Goal: Transaction & Acquisition: Book appointment/travel/reservation

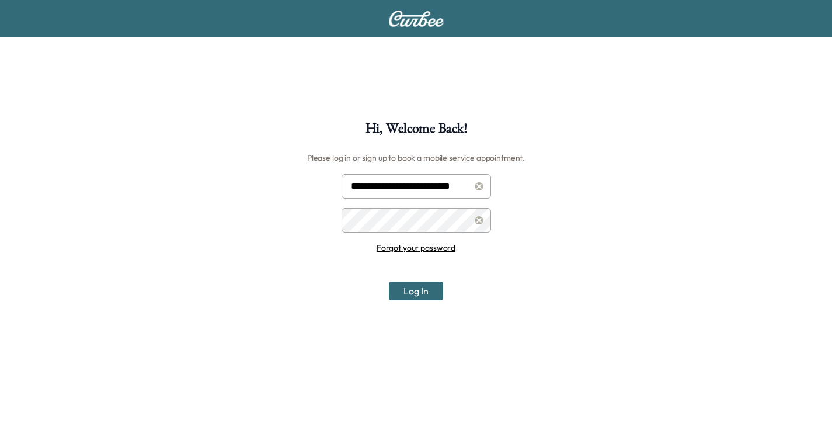
click at [411, 188] on input "**********" at bounding box center [415, 186] width 149 height 25
type input "**********"
click at [414, 288] on button "Log In" at bounding box center [416, 290] width 54 height 19
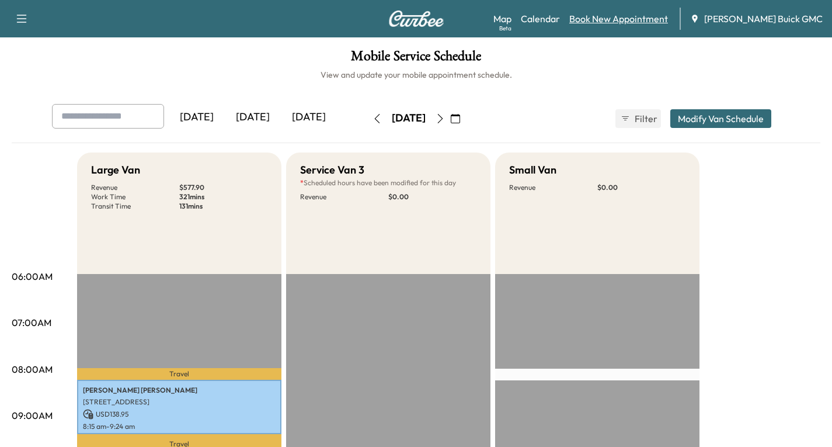
click at [650, 15] on link "Book New Appointment" at bounding box center [618, 19] width 99 height 14
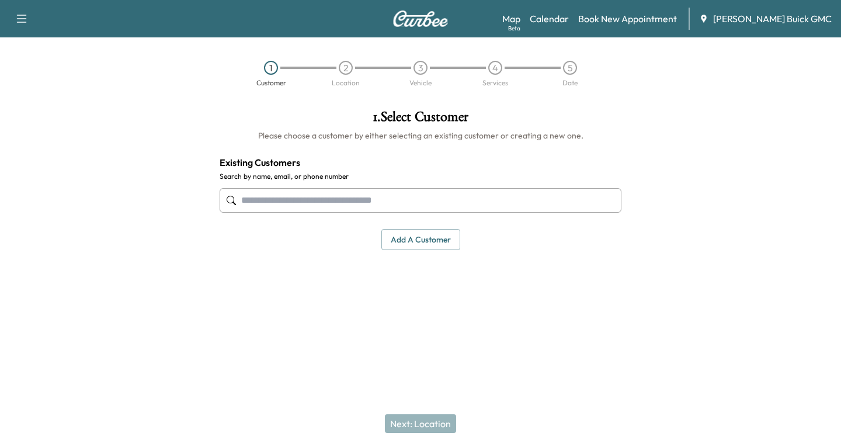
click at [242, 203] on input "text" at bounding box center [420, 200] width 402 height 25
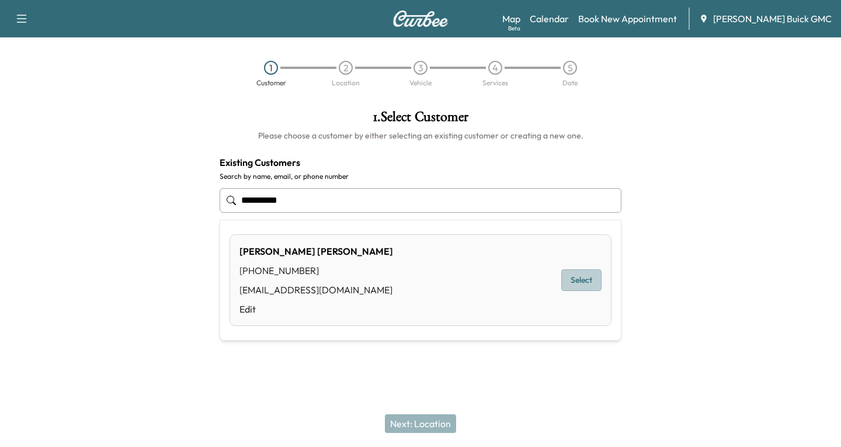
click at [587, 280] on button "Select" at bounding box center [581, 280] width 40 height 22
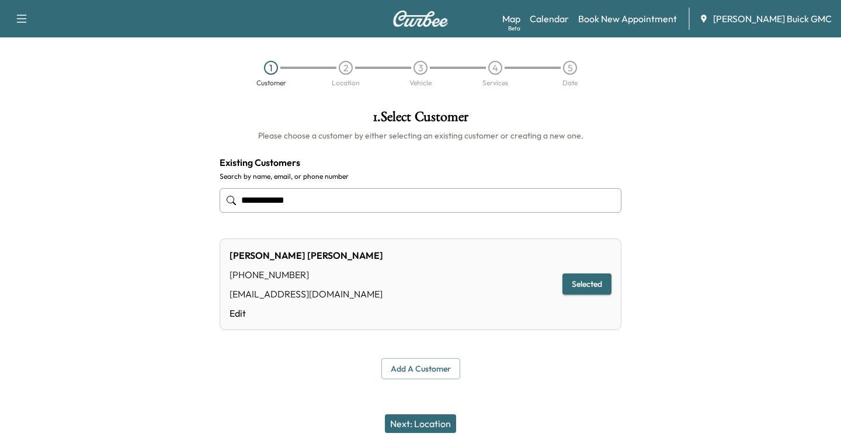
type input "**********"
click at [426, 426] on button "Next: Location" at bounding box center [420, 423] width 71 height 19
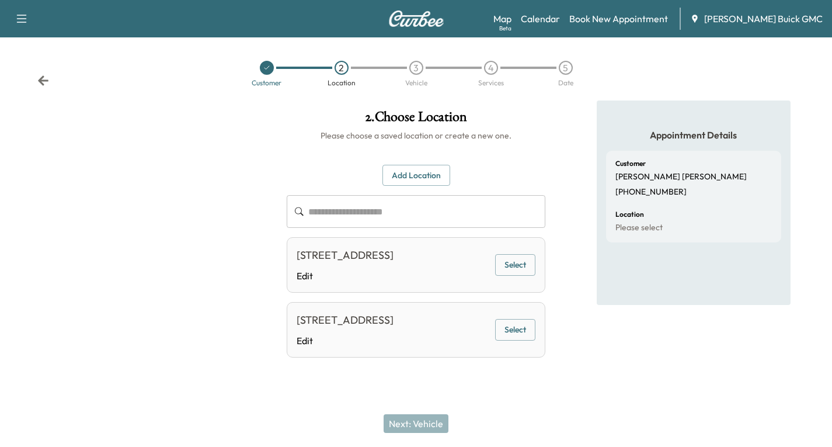
scroll to position [13, 0]
click at [518, 264] on button "Select" at bounding box center [515, 265] width 40 height 22
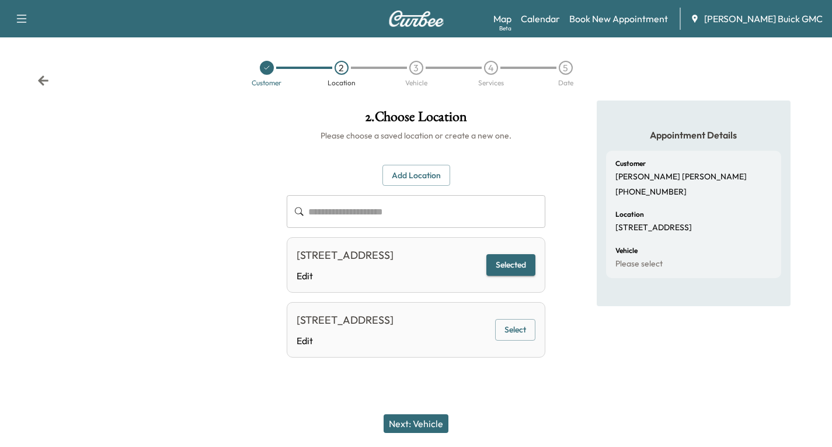
click at [408, 421] on button "Next: Vehicle" at bounding box center [415, 423] width 65 height 19
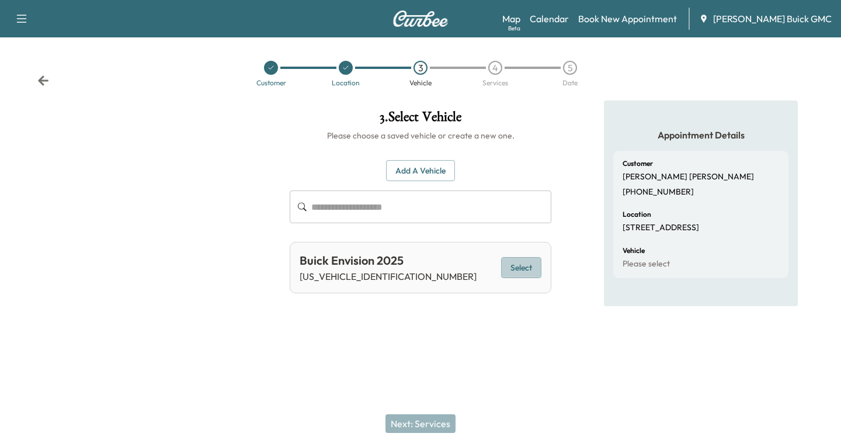
click at [512, 273] on button "Select" at bounding box center [521, 268] width 40 height 22
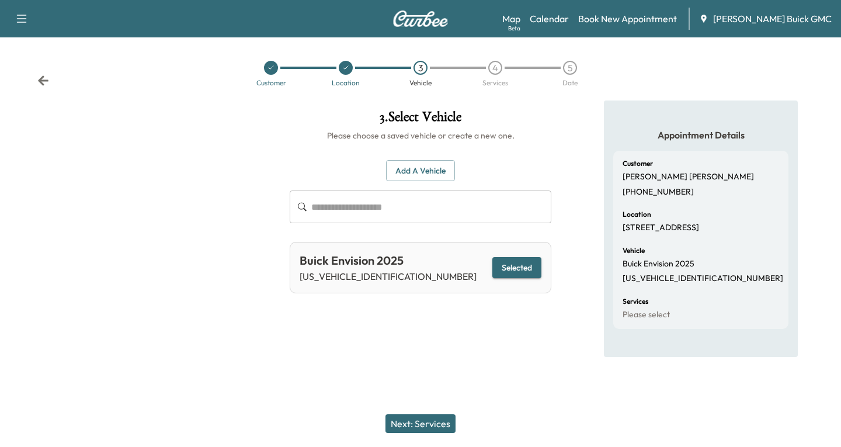
click at [429, 423] on button "Next: Services" at bounding box center [420, 423] width 70 height 19
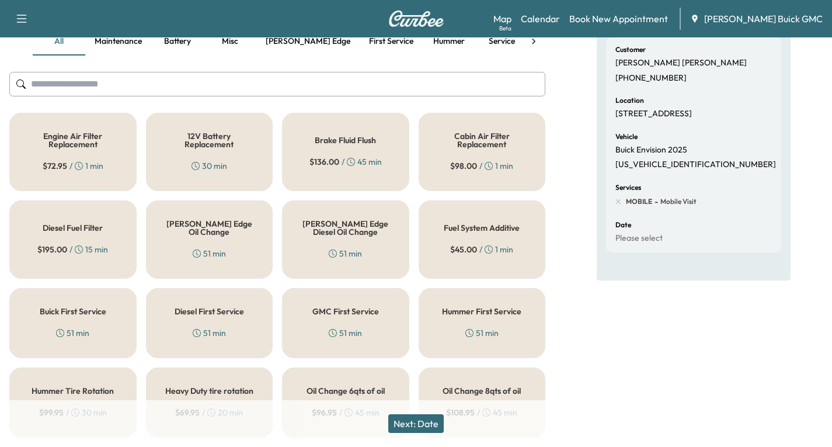
scroll to position [117, 0]
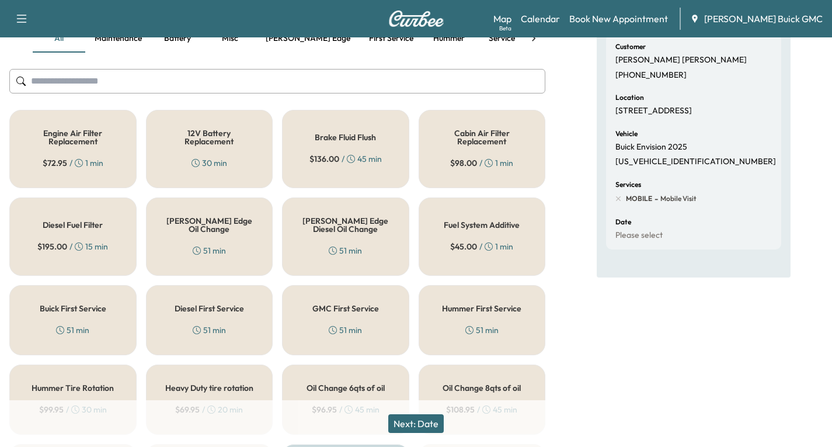
click at [231, 234] on div "[PERSON_NAME] Edge Oil Change 51 min" at bounding box center [209, 236] width 127 height 78
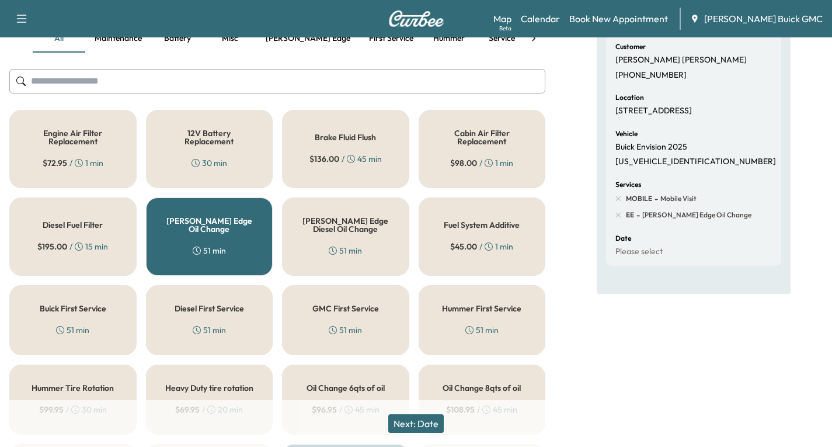
click at [401, 420] on button "Next: Date" at bounding box center [415, 423] width 55 height 19
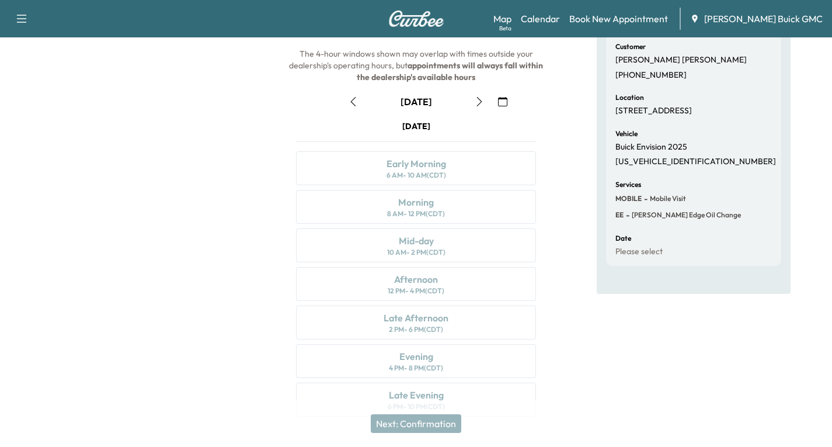
click at [505, 104] on icon "button" at bounding box center [502, 101] width 9 height 9
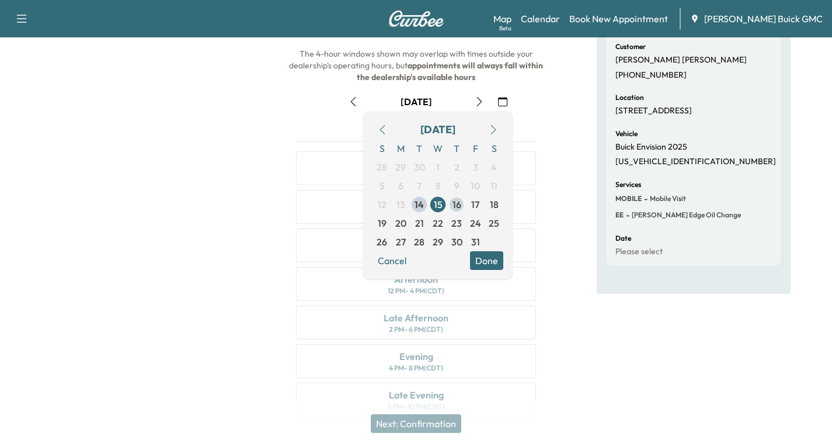
drag, startPoint x: 458, startPoint y: 209, endPoint x: 540, endPoint y: 214, distance: 82.5
click at [459, 209] on span "16" at bounding box center [456, 204] width 9 height 14
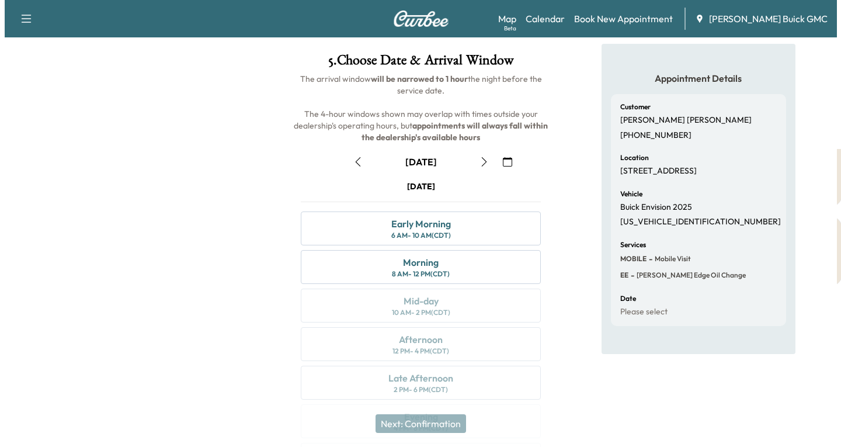
scroll to position [0, 0]
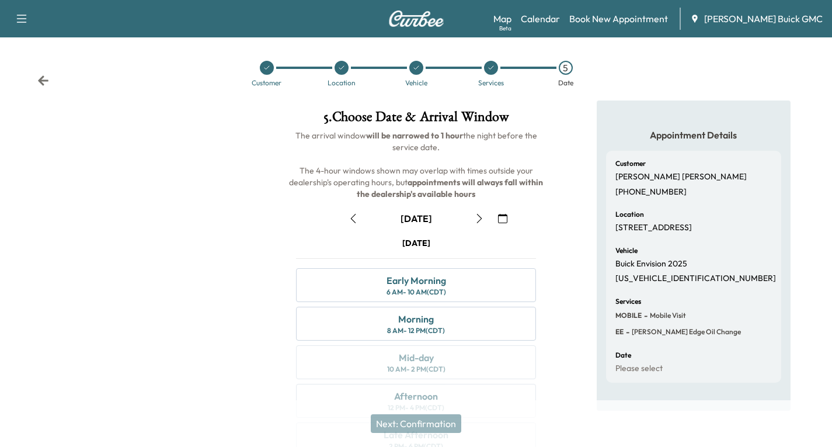
click at [46, 79] on icon at bounding box center [43, 81] width 12 height 12
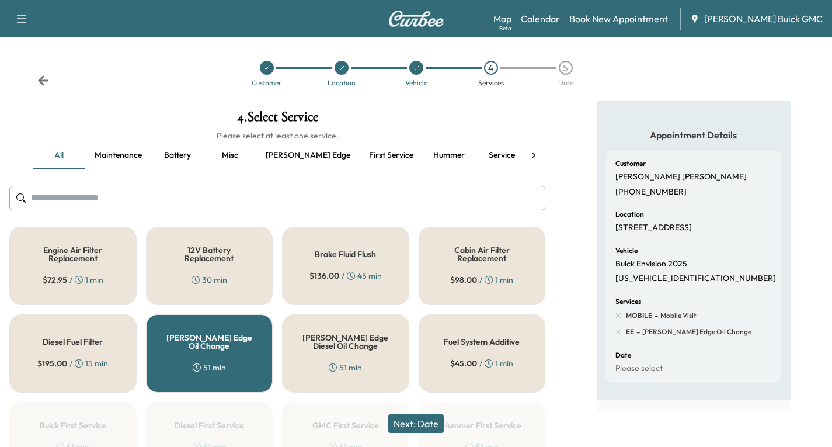
click at [37, 79] on div "Customer Location Vehicle 4 Services 5 Date" at bounding box center [416, 74] width 832 height 54
click at [42, 79] on icon at bounding box center [43, 80] width 11 height 10
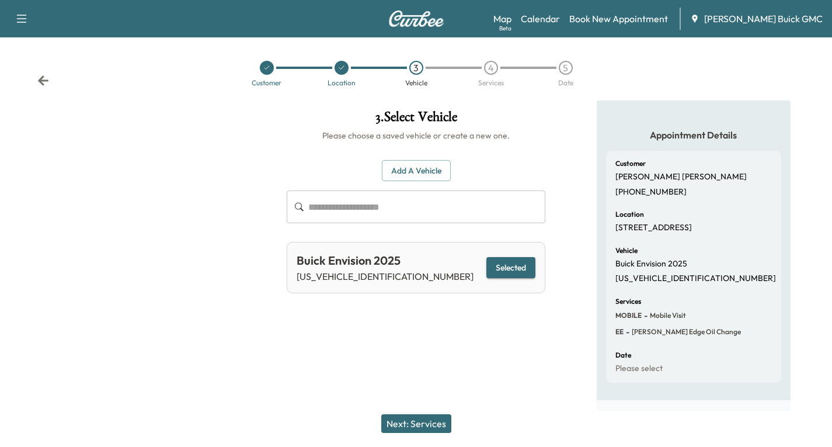
click at [40, 78] on icon at bounding box center [43, 81] width 12 height 12
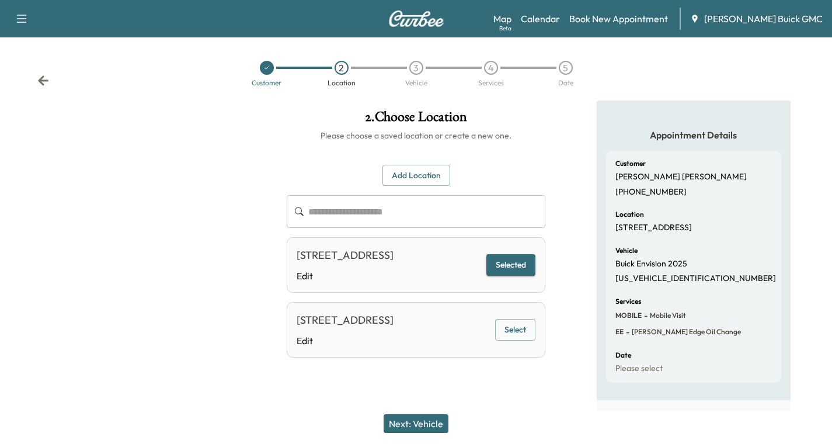
click at [45, 79] on icon at bounding box center [43, 81] width 12 height 12
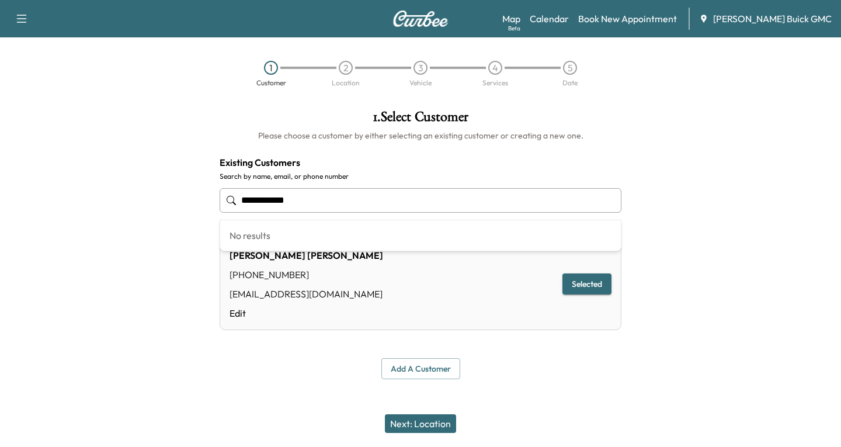
drag, startPoint x: 295, startPoint y: 204, endPoint x: 210, endPoint y: 195, distance: 85.7
click at [210, 200] on div "**********" at bounding box center [420, 244] width 420 height 288
type input "**********"
